Goal: Navigation & Orientation: Find specific page/section

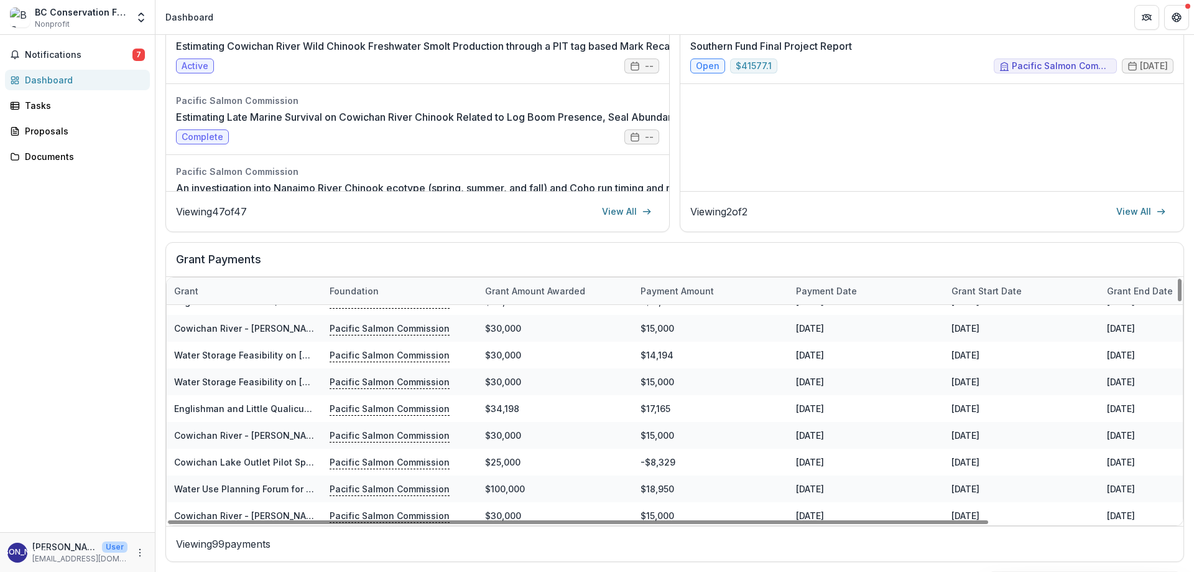
scroll to position [1804, 0]
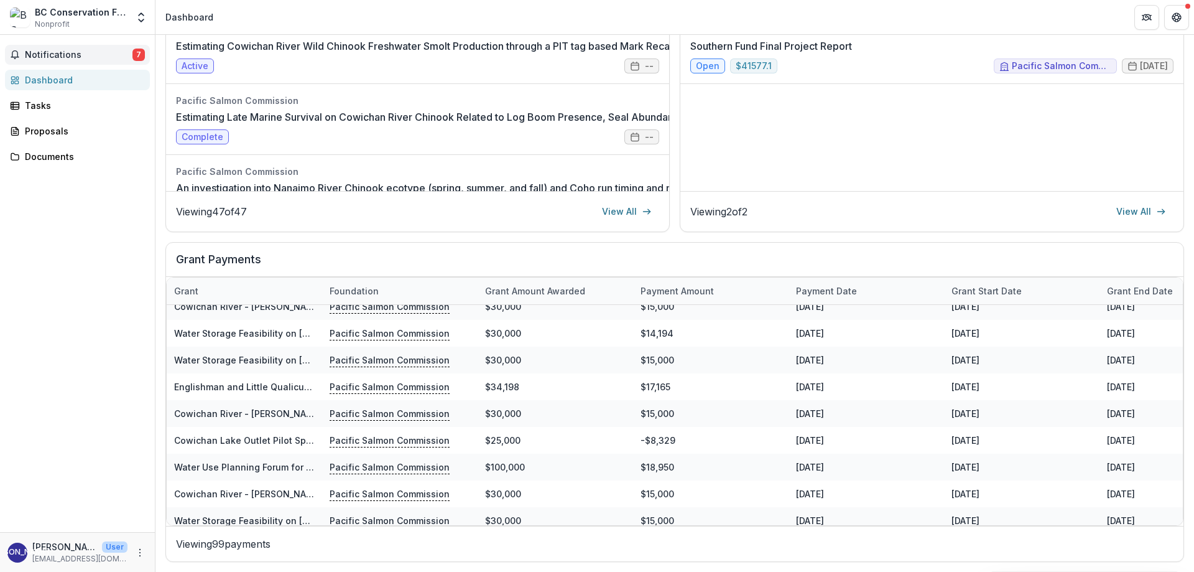
click at [65, 50] on span "Notifications" at bounding box center [79, 55] width 108 height 11
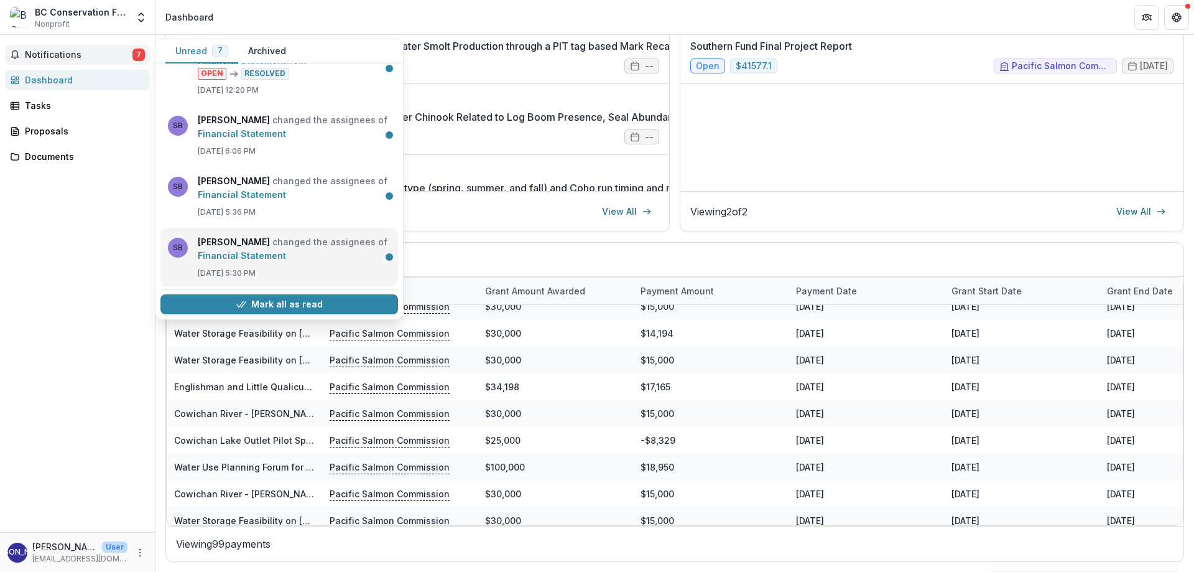
scroll to position [0, 0]
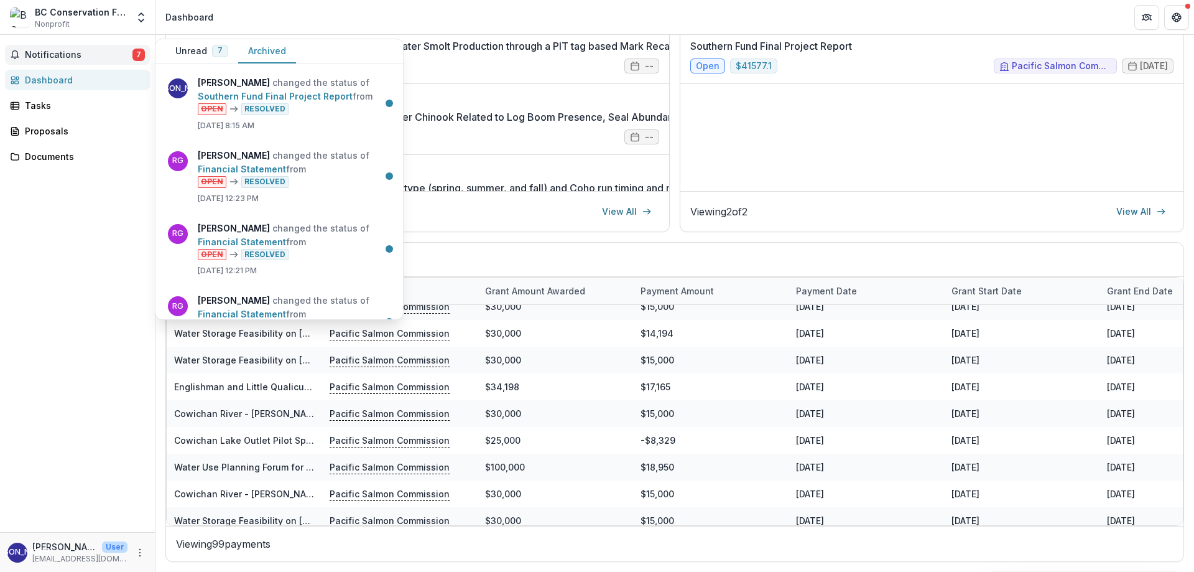
click at [260, 49] on button "Archived" at bounding box center [267, 51] width 58 height 24
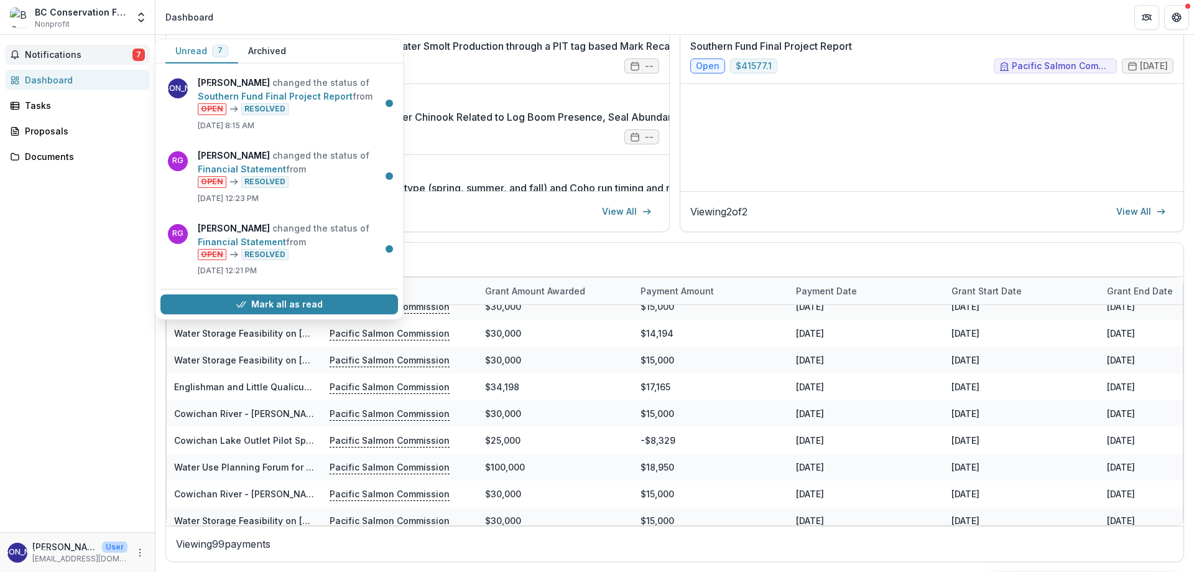
click at [181, 49] on button "Unread 7" at bounding box center [201, 51] width 73 height 24
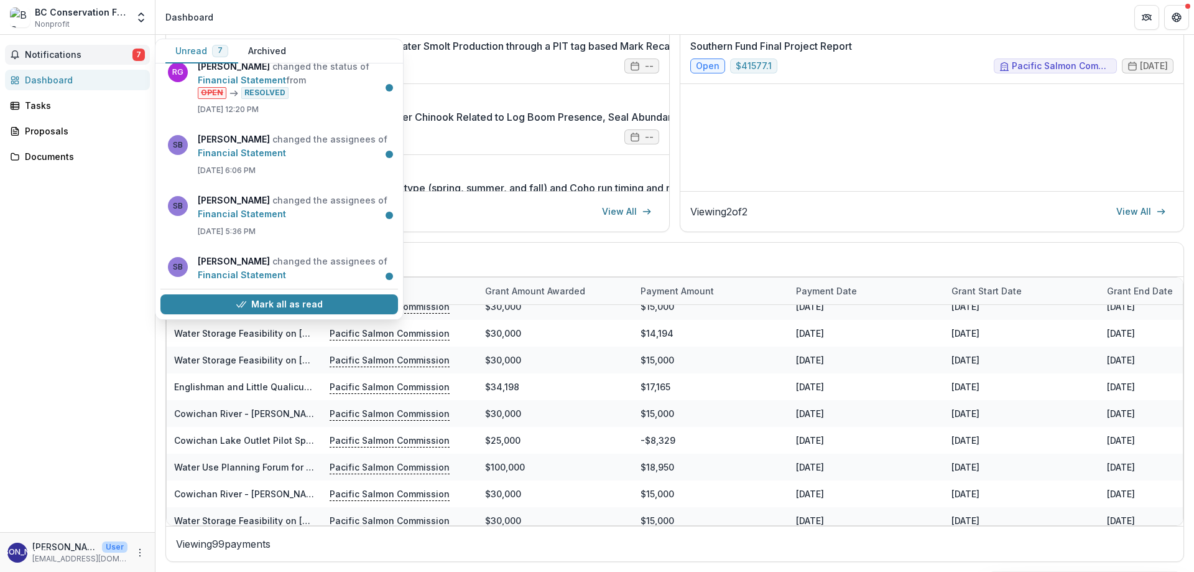
scroll to position [253, 0]
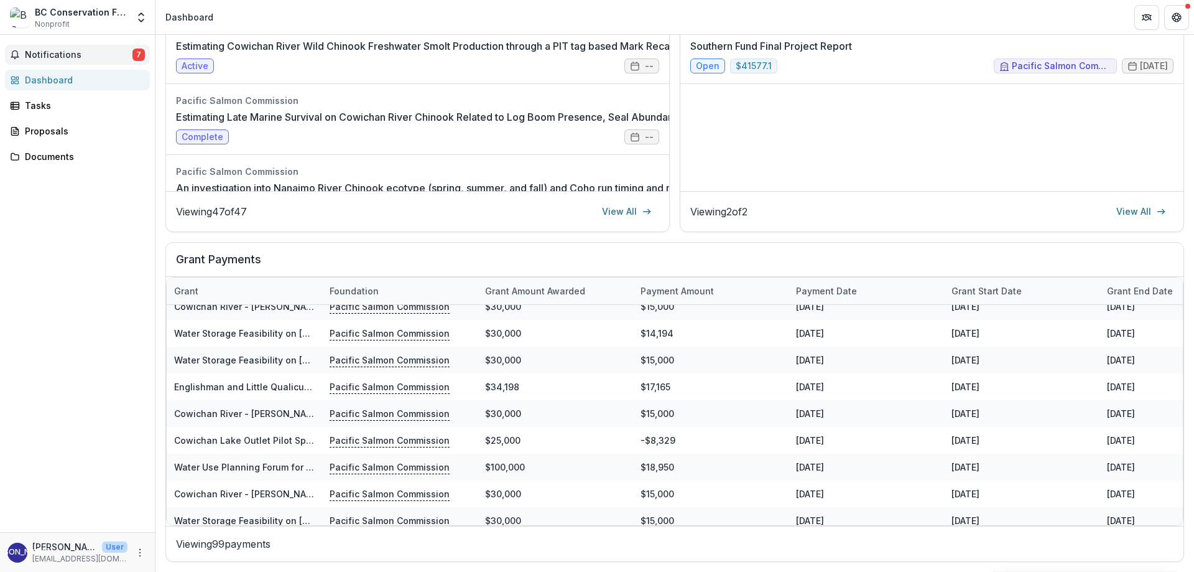
click at [83, 288] on div "Notifications 7 Unread 7 Archived [PERSON_NAME] changed the status of Southern …" at bounding box center [77, 283] width 155 height 497
click at [53, 100] on div "Tasks" at bounding box center [82, 105] width 115 height 13
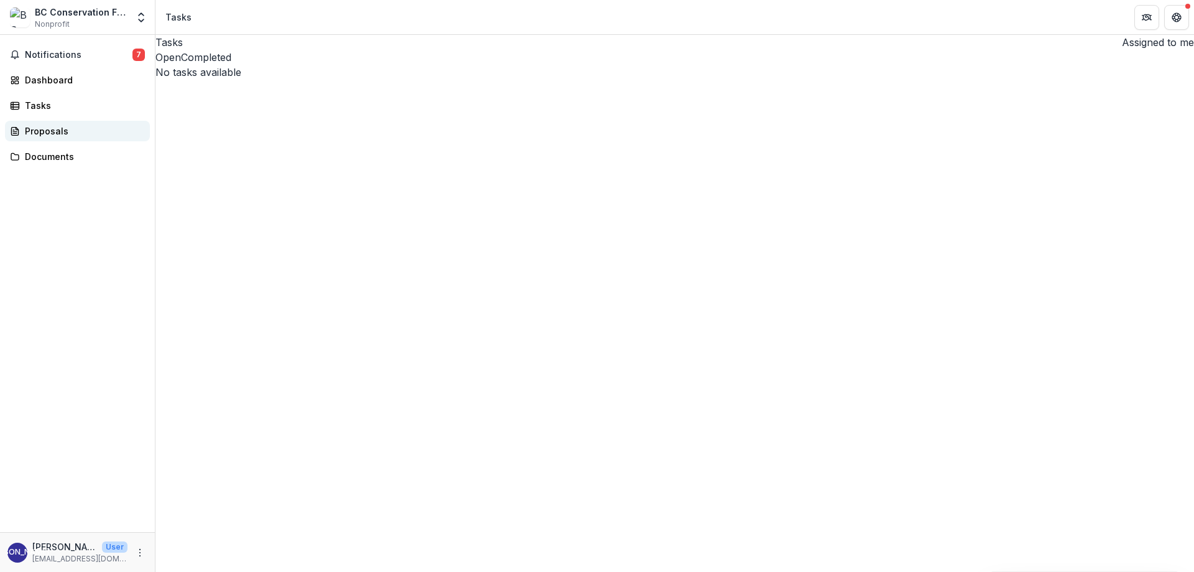
click at [45, 132] on div "Proposals" at bounding box center [82, 130] width 115 height 13
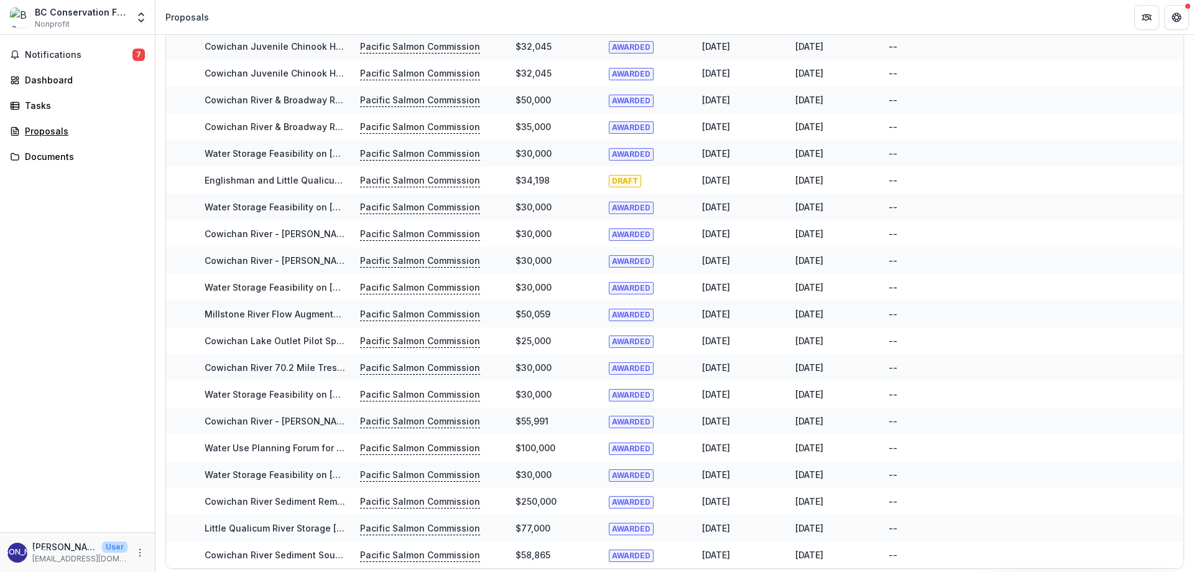
scroll to position [769, 0]
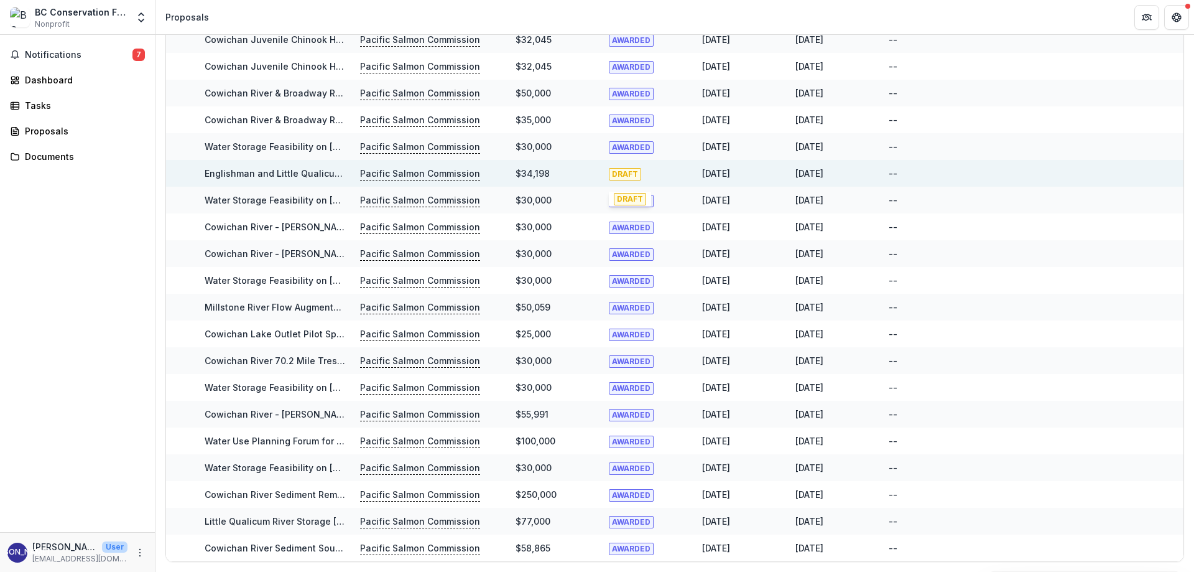
click at [619, 171] on span "DRAFT" at bounding box center [625, 174] width 32 height 12
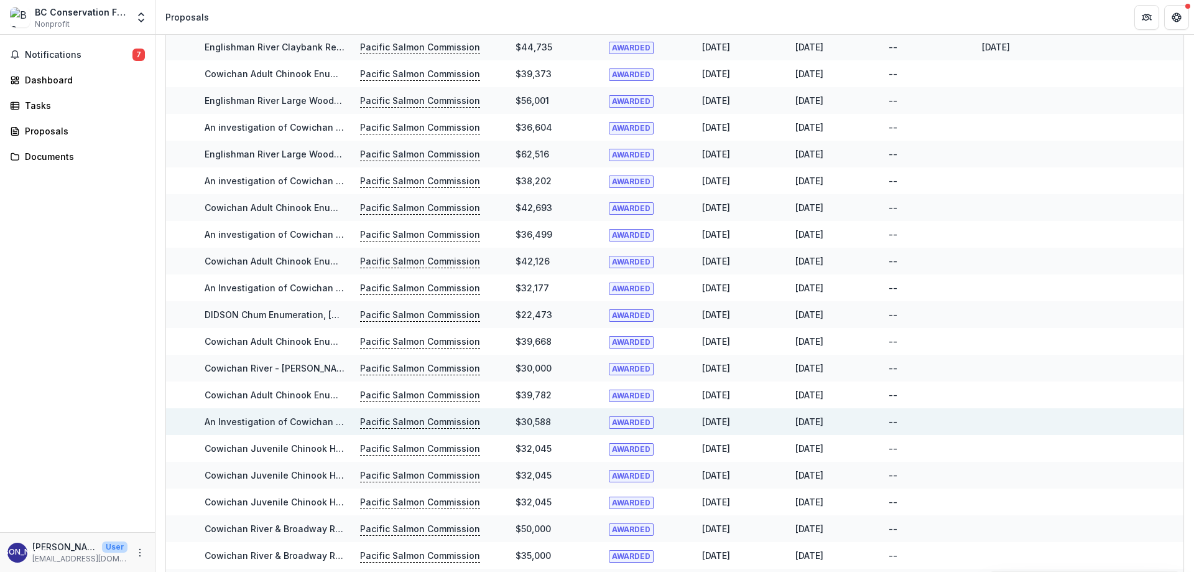
scroll to position [0, 0]
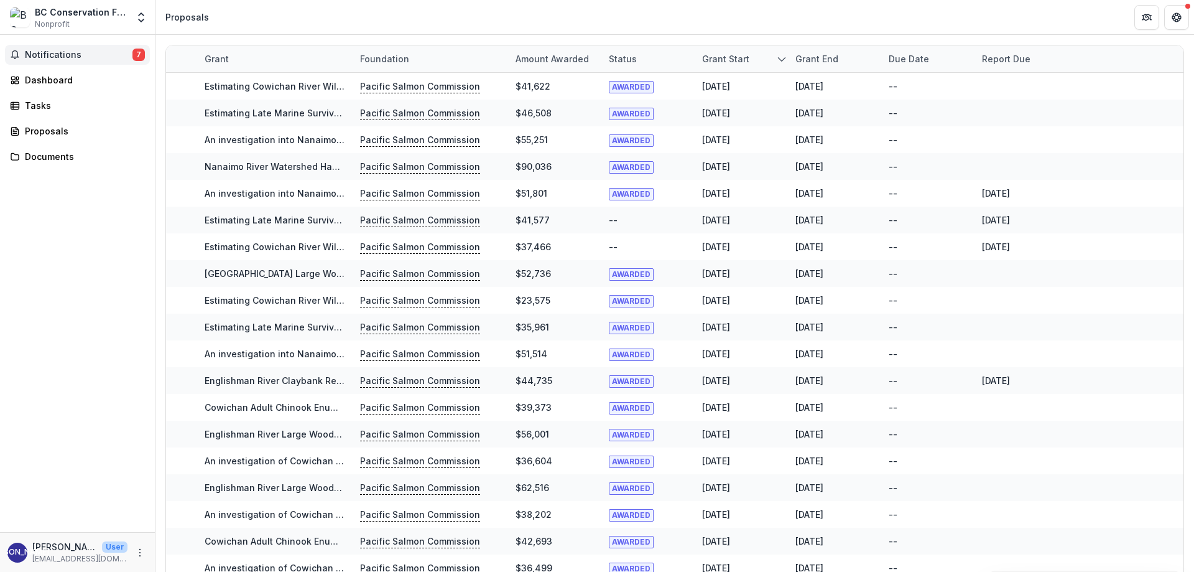
click at [67, 63] on button "Notifications 7" at bounding box center [77, 55] width 145 height 20
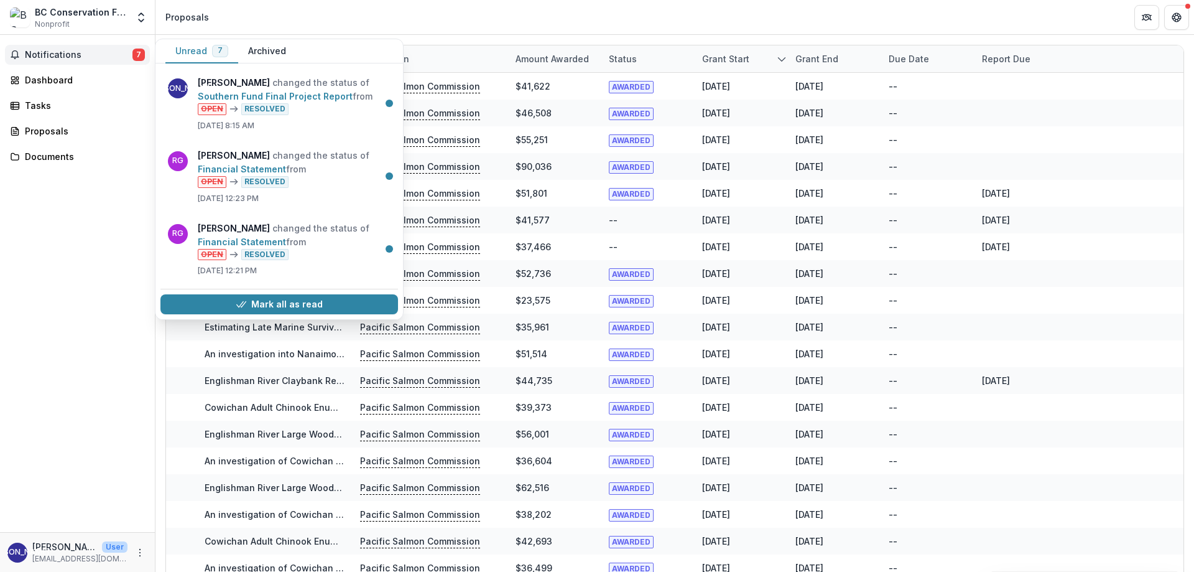
click at [72, 56] on span "Notifications" at bounding box center [79, 55] width 108 height 11
